Goal: Communication & Community: Answer question/provide support

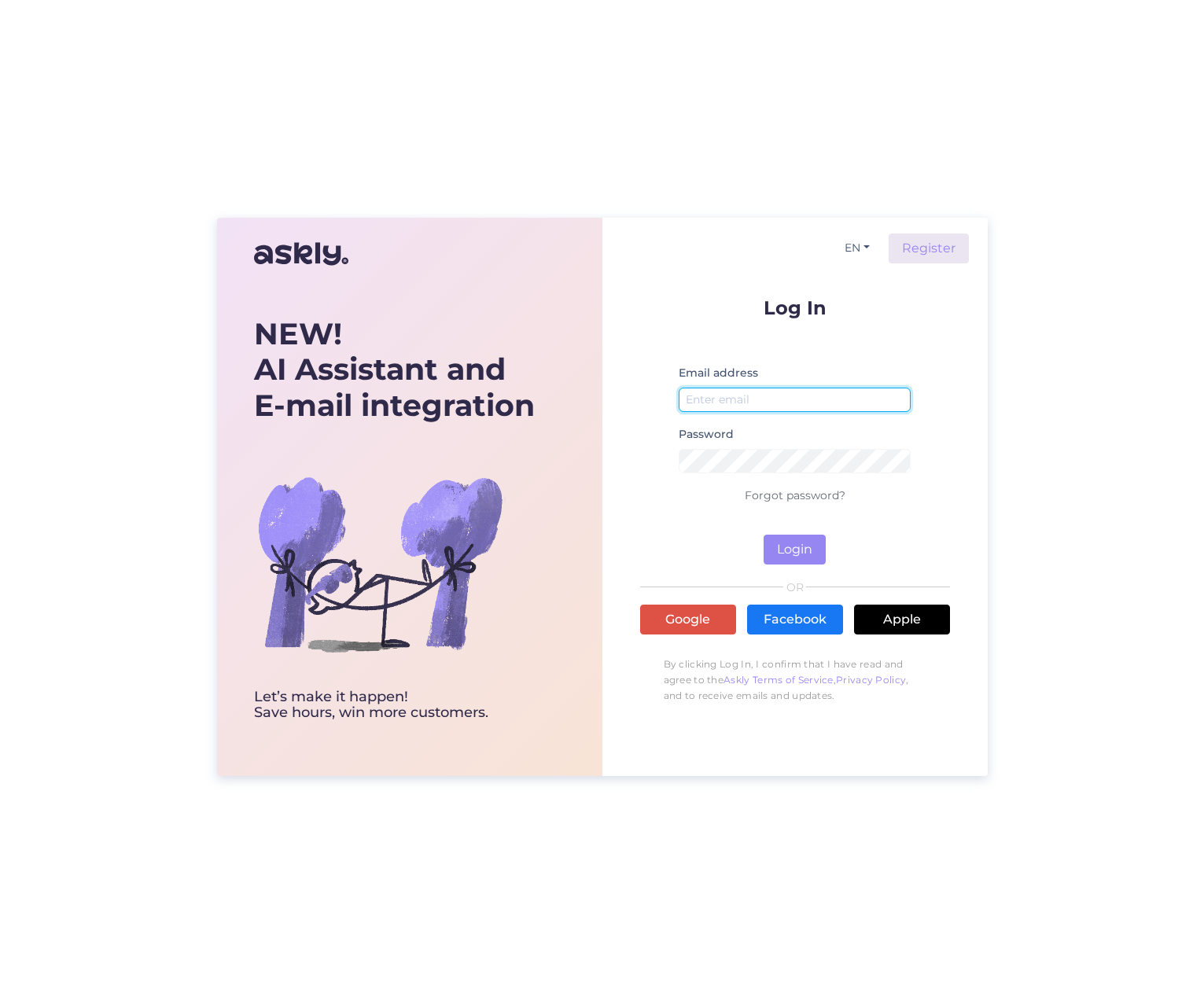
click at [777, 394] on input "email" at bounding box center [795, 399] width 233 height 24
click at [764, 535] on button "Login" at bounding box center [794, 549] width 63 height 30
type input "[EMAIL_ADDRESS][DOMAIN_NAME]"
click at [771, 542] on button "Login" at bounding box center [794, 549] width 63 height 30
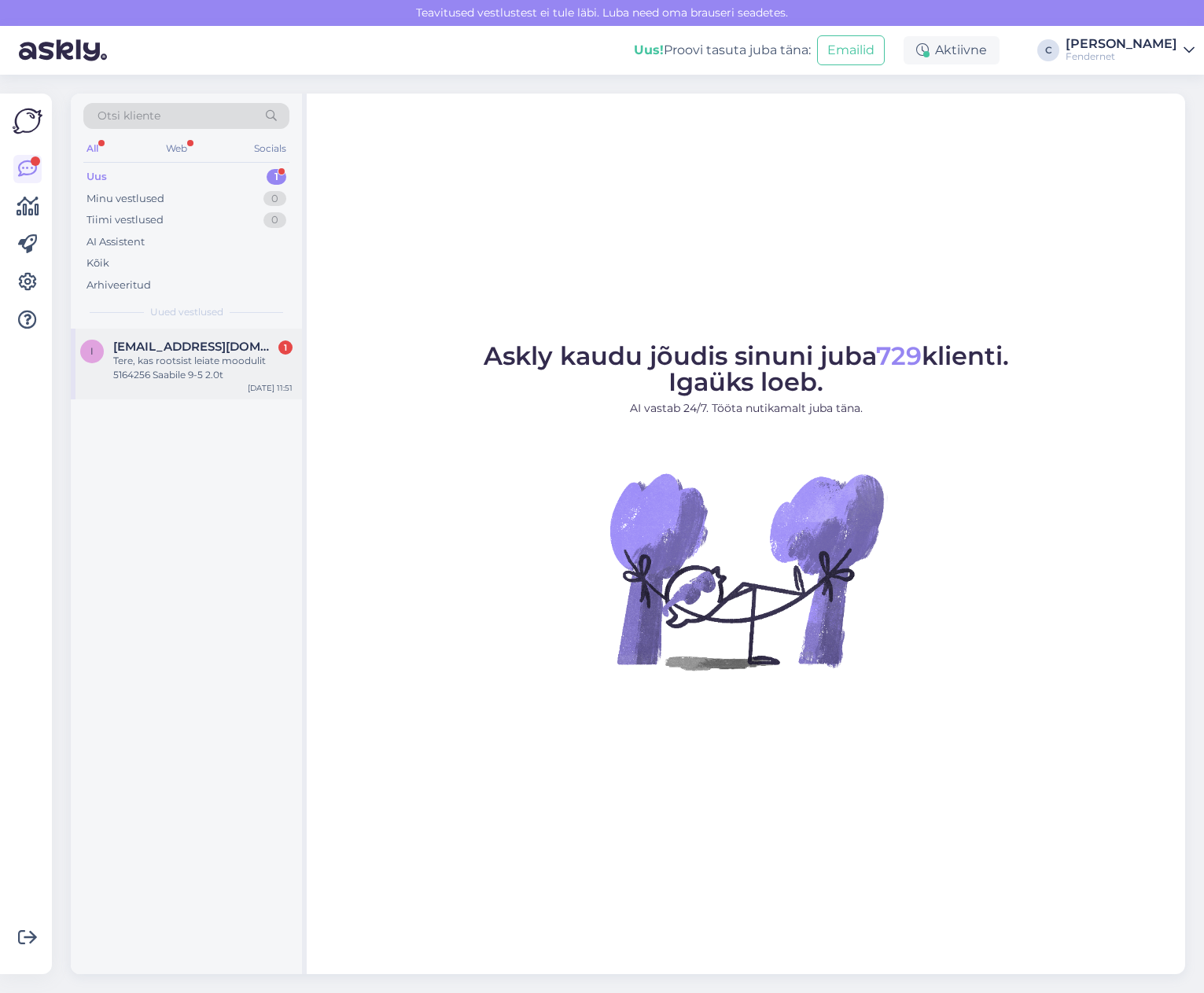
click at [247, 384] on div "i [EMAIL_ADDRESS][DOMAIN_NAME] 1 Tere, kas rootsist leiate moodulit 5164256 Saa…" at bounding box center [187, 364] width 231 height 71
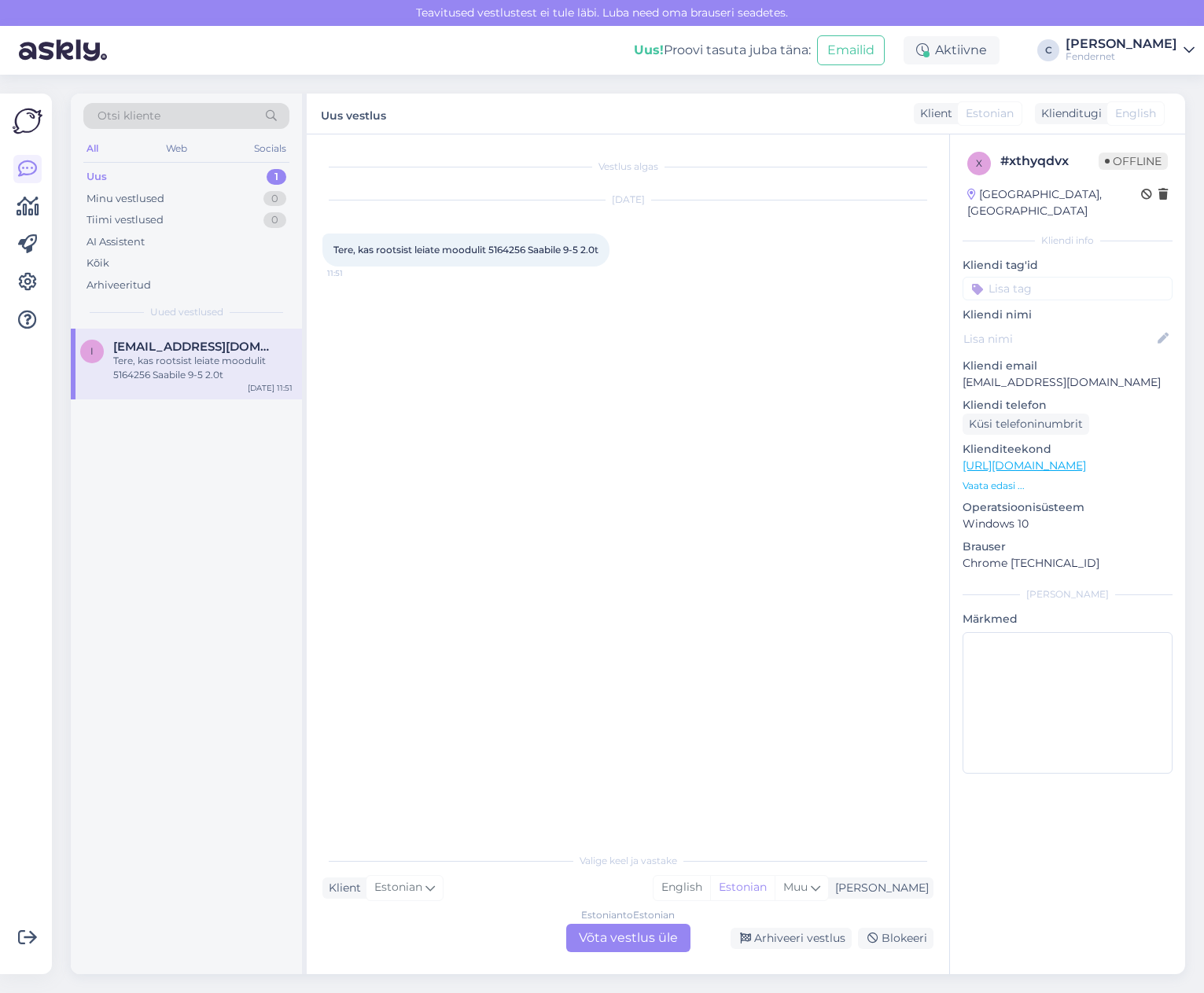
click at [508, 246] on span "Tere, kas rootsist leiate moodulit 5164256 Saabile 9-5 2.0t" at bounding box center [465, 250] width 265 height 12
copy span "5164256"
click at [122, 218] on div "Tiimi vestlused" at bounding box center [125, 220] width 77 height 15
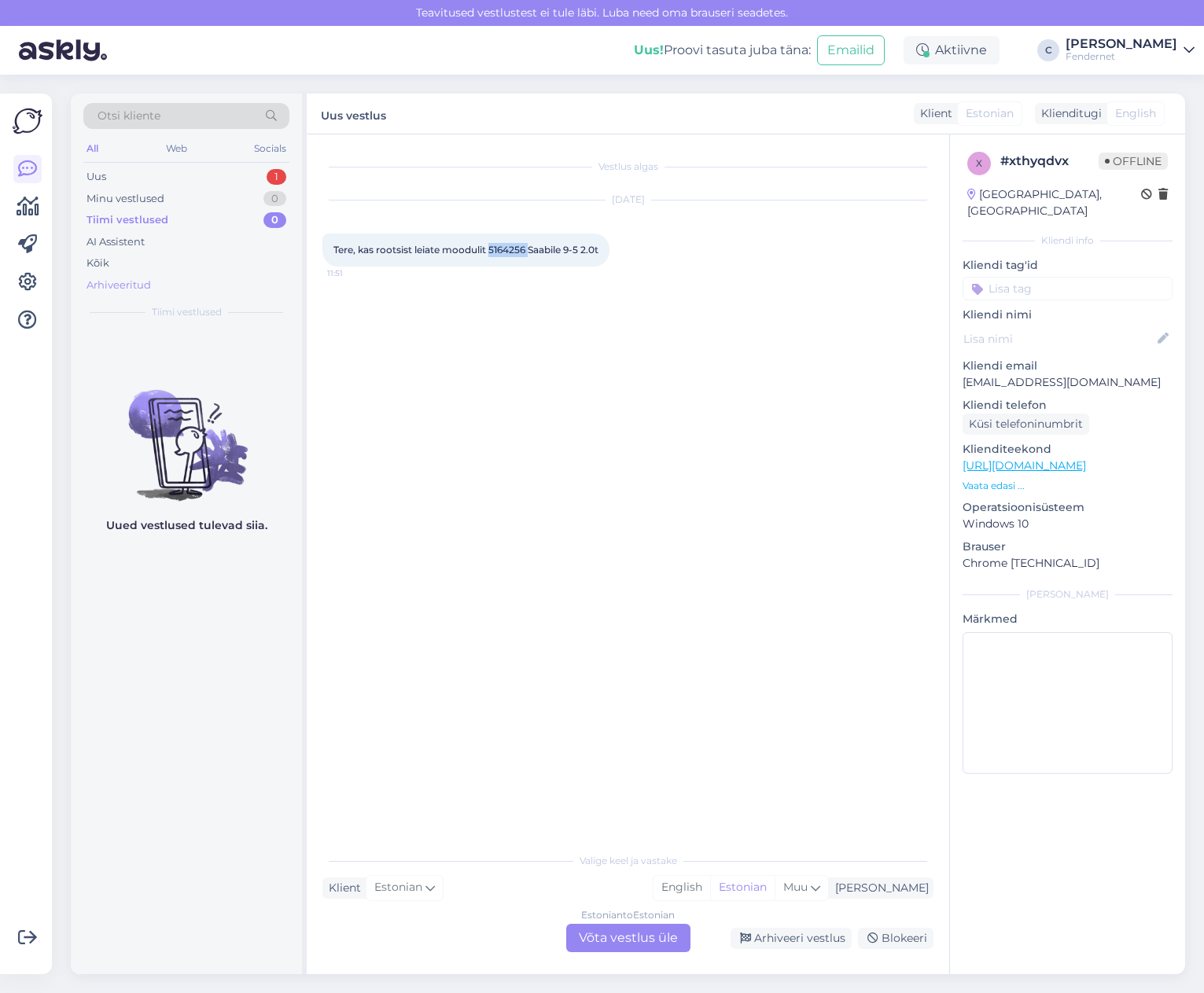
click at [120, 290] on div "Arhiveeritud" at bounding box center [118, 285] width 64 height 15
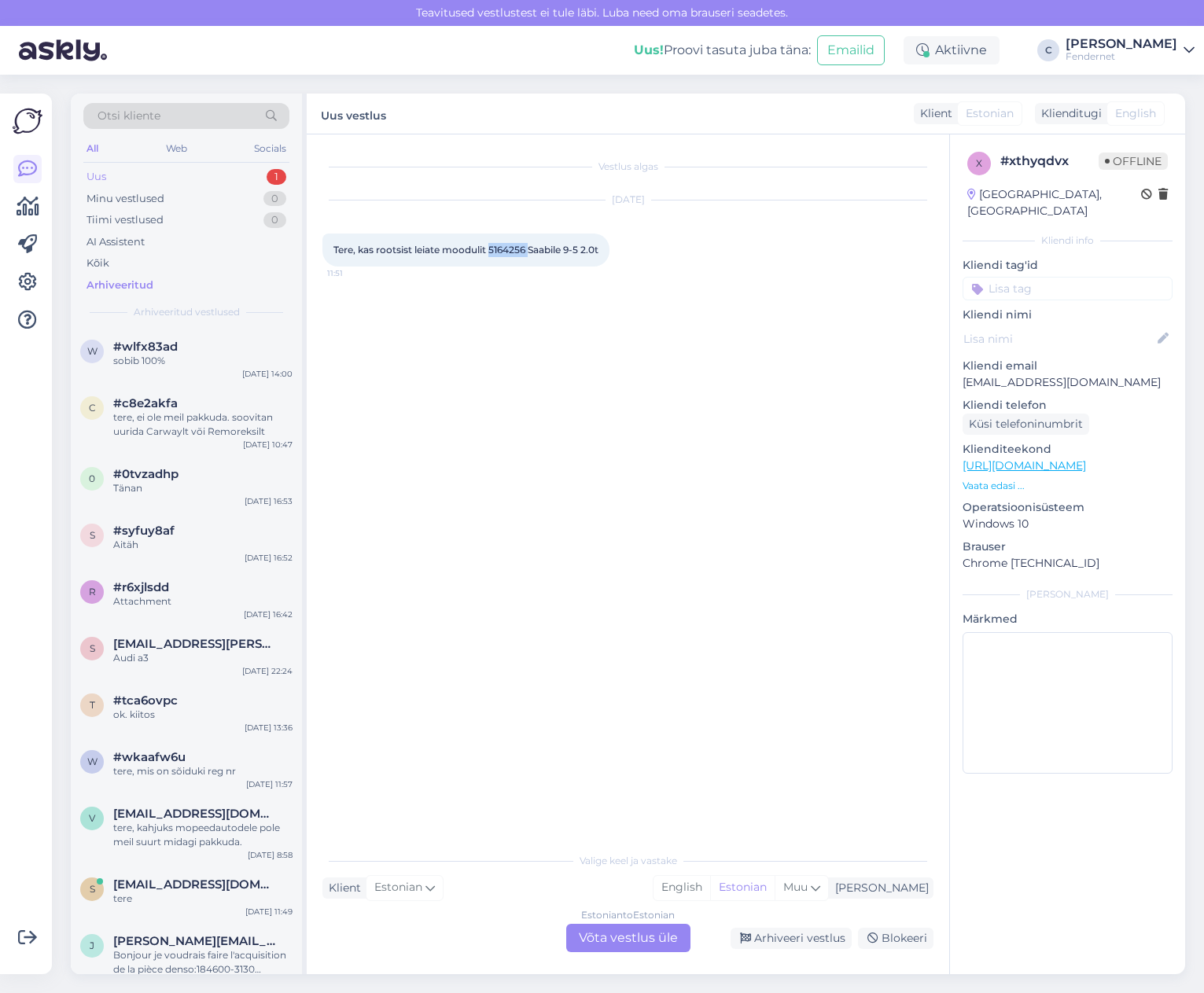
click at [167, 172] on div "Uus 1" at bounding box center [186, 177] width 206 height 22
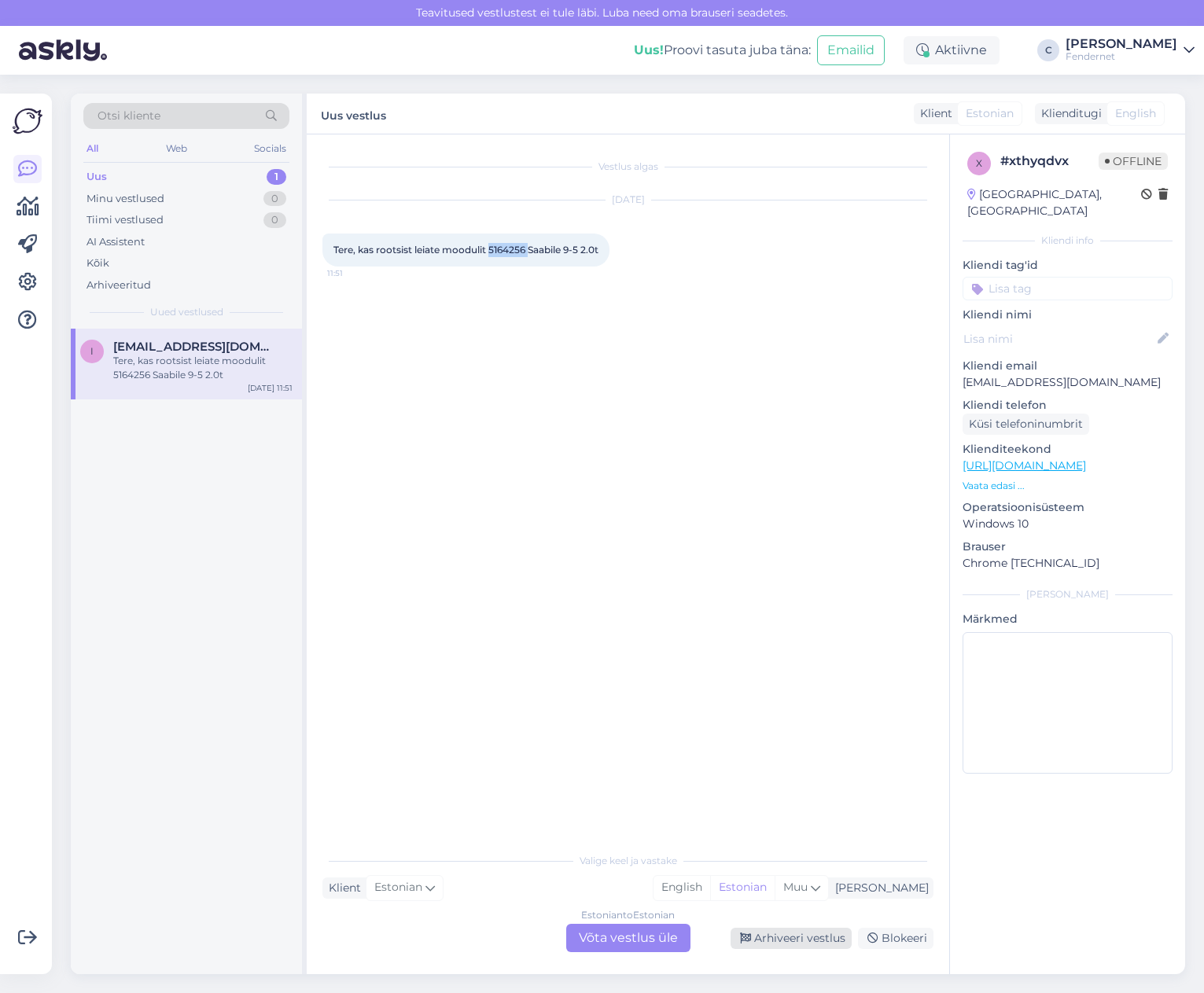
click at [775, 931] on div "Arhiveeri vestlus" at bounding box center [791, 938] width 121 height 21
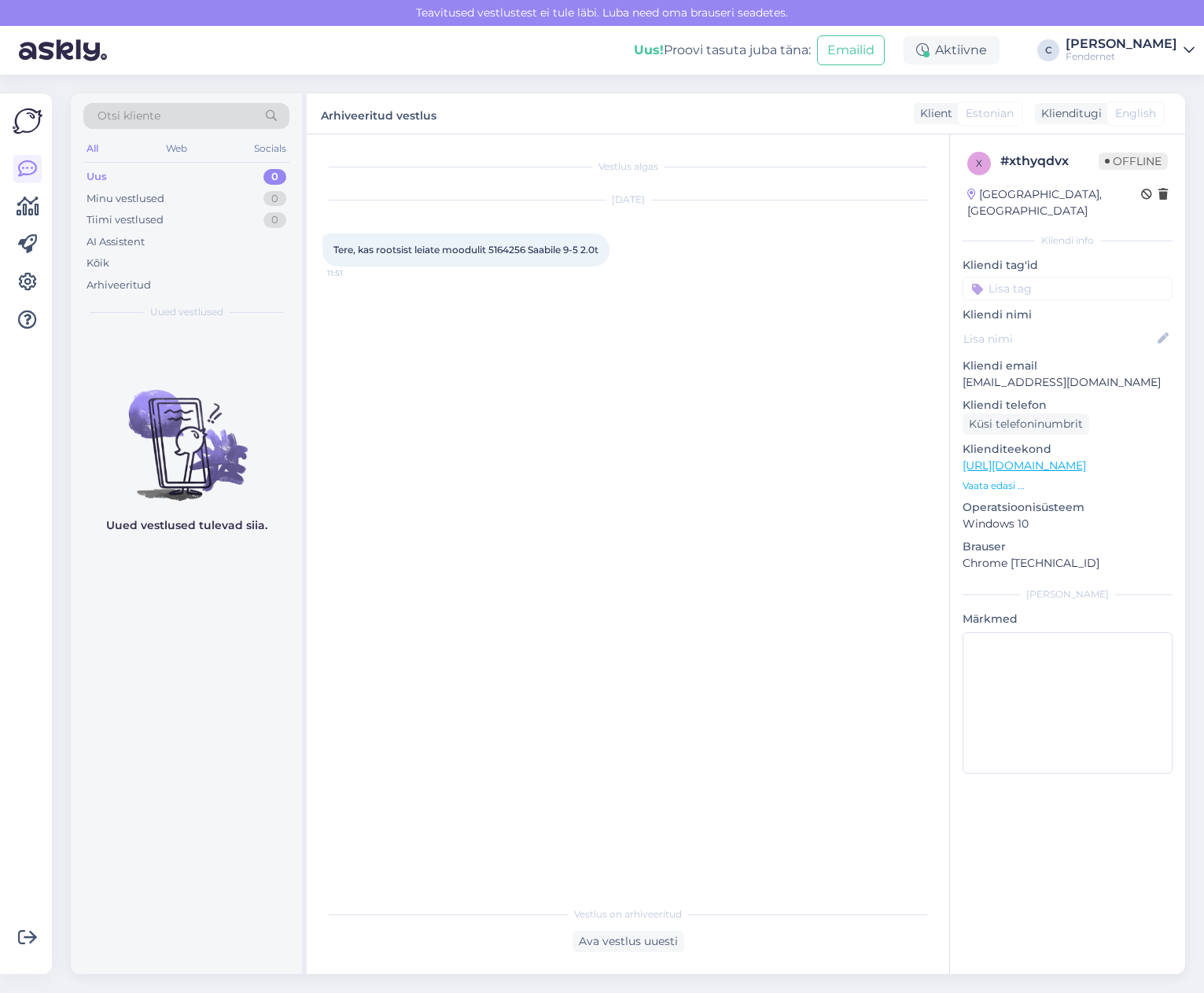
click at [99, 511] on figure "Uued vestlused tulevad siia." at bounding box center [187, 454] width 231 height 185
click at [149, 282] on div "Arhiveeritud" at bounding box center [118, 285] width 64 height 15
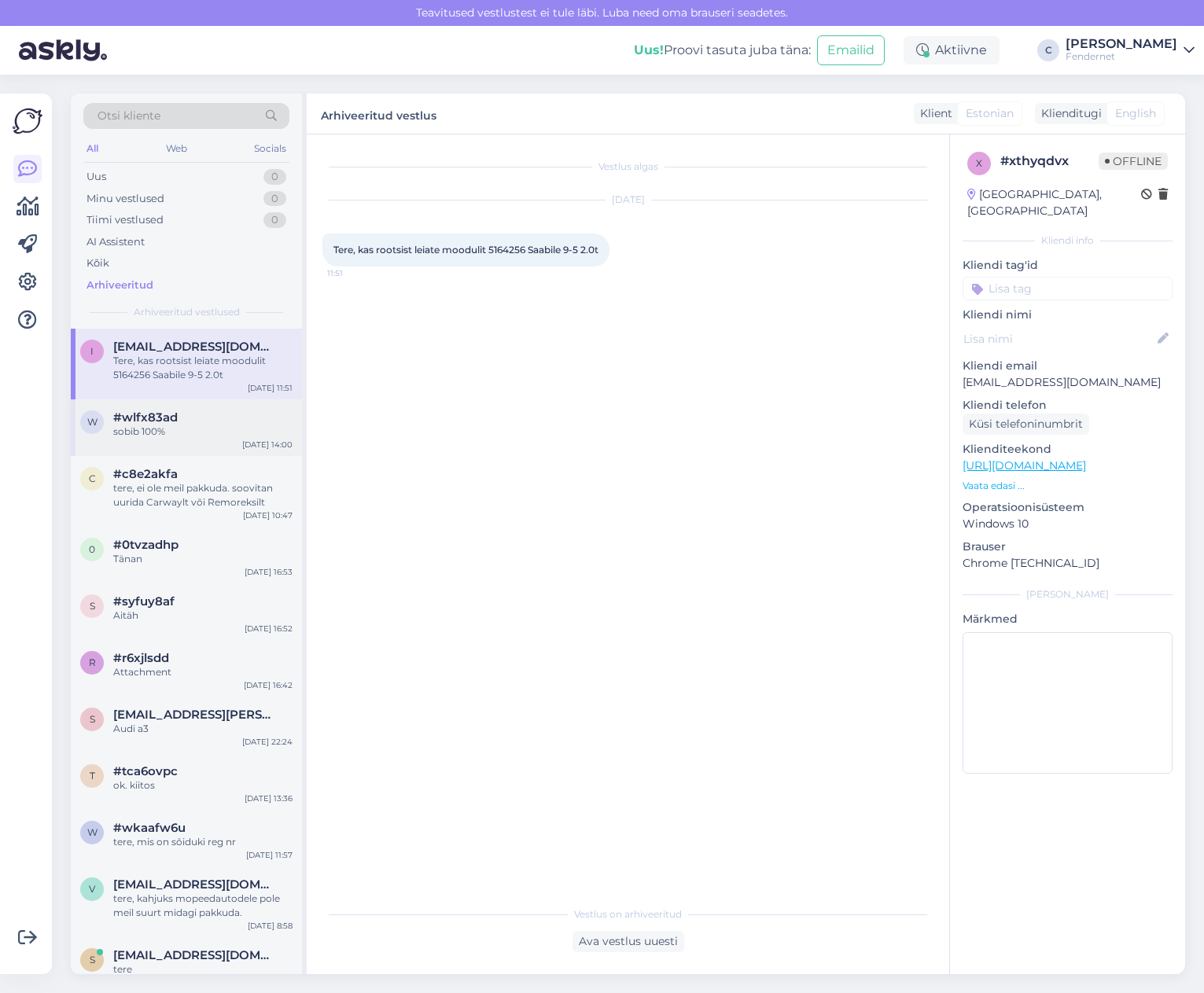
click at [203, 425] on div "sobib 100%" at bounding box center [202, 432] width 179 height 15
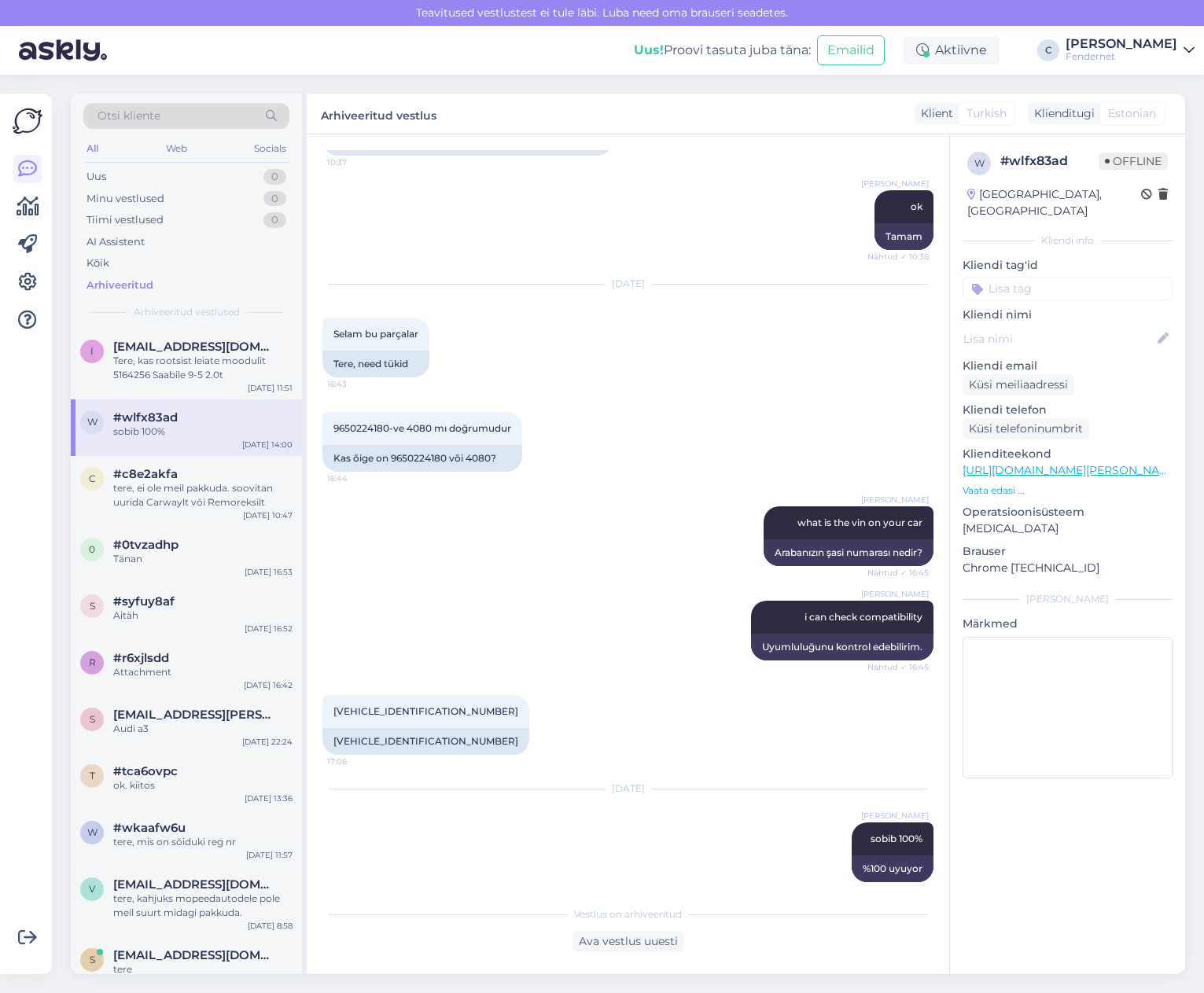
scroll to position [1924, 0]
